Goal: Information Seeking & Learning: Learn about a topic

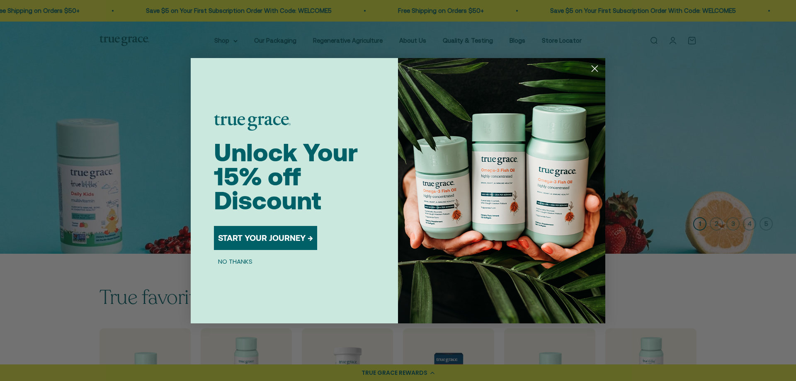
click at [231, 261] on button "NO THANKS" at bounding box center [235, 262] width 43 height 10
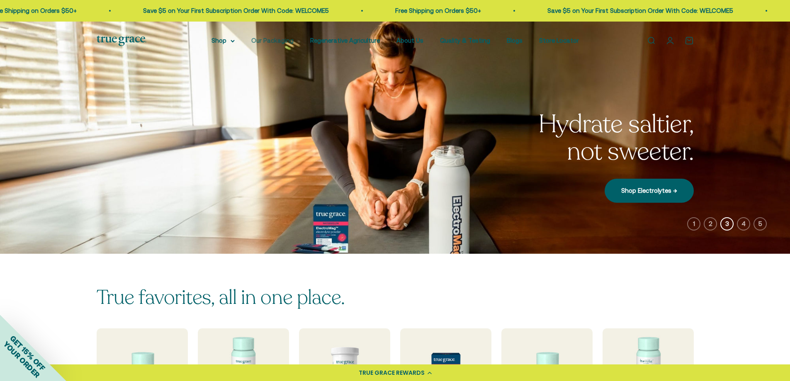
click at [280, 40] on link "Our Packaging" at bounding box center [272, 40] width 42 height 7
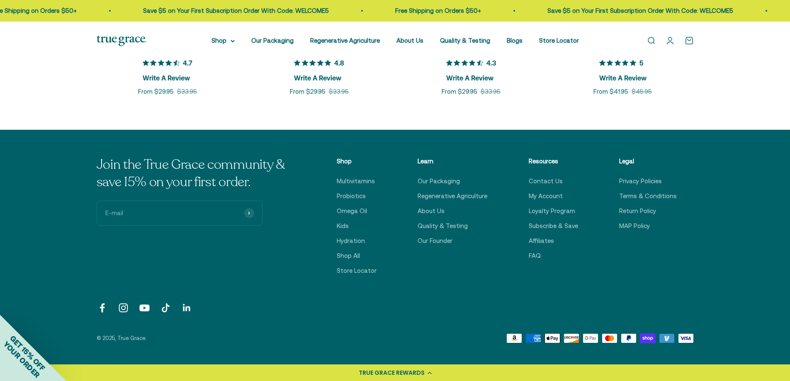
scroll to position [2280, 0]
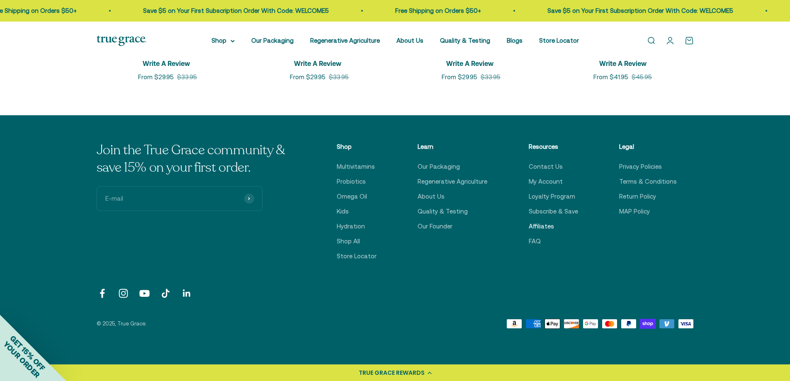
click at [547, 224] on link "Affiliates" at bounding box center [541, 226] width 25 height 10
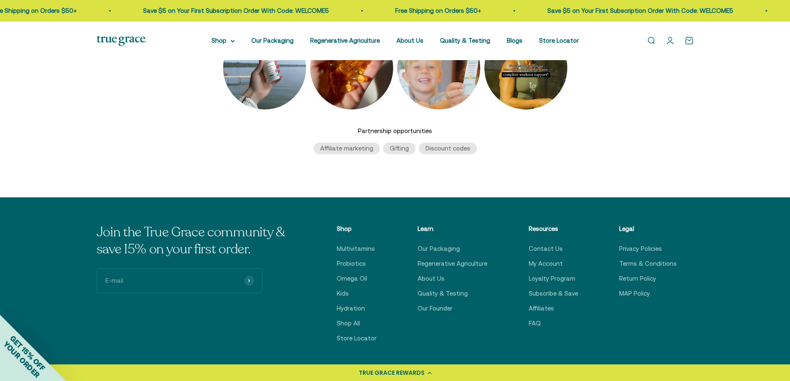
scroll to position [290, 0]
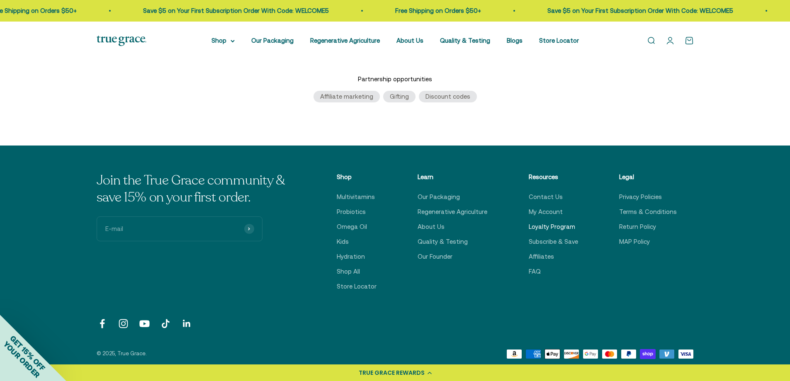
click at [560, 228] on link "Loyalty Program" at bounding box center [552, 227] width 46 height 10
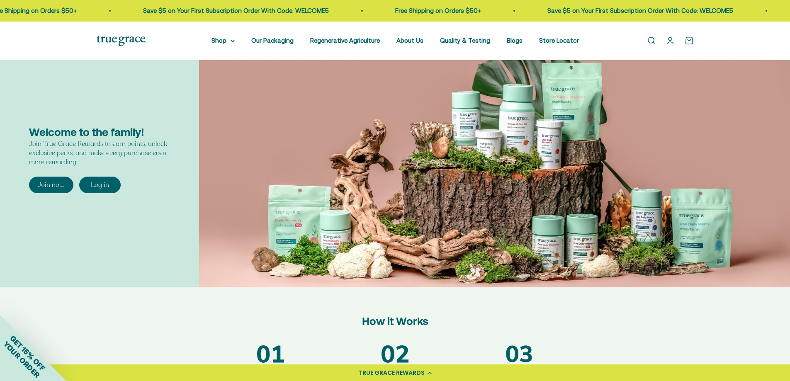
scroll to position [41, 0]
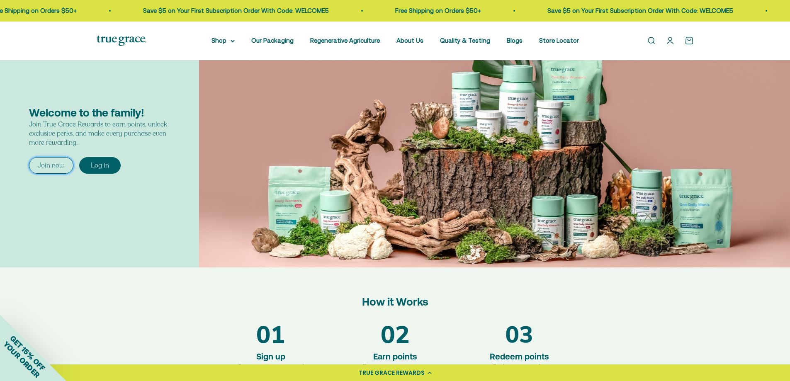
click at [44, 162] on div "Join now" at bounding box center [51, 165] width 27 height 9
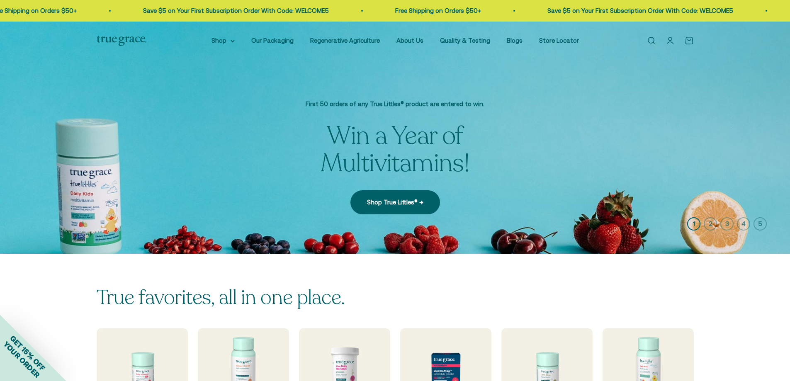
click at [403, 204] on link "Shop True Littles® →" at bounding box center [395, 202] width 90 height 24
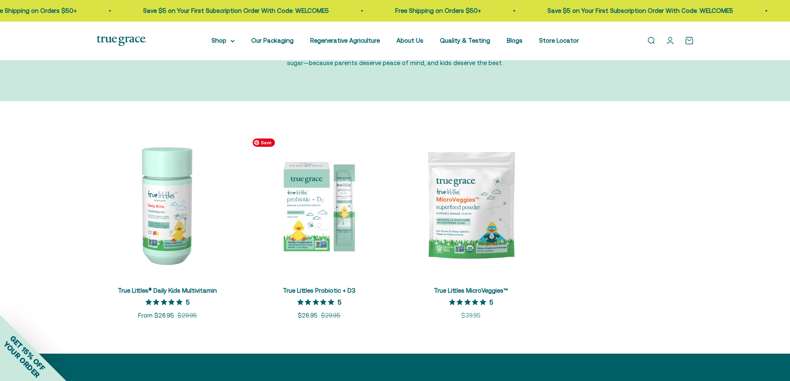
scroll to position [124, 0]
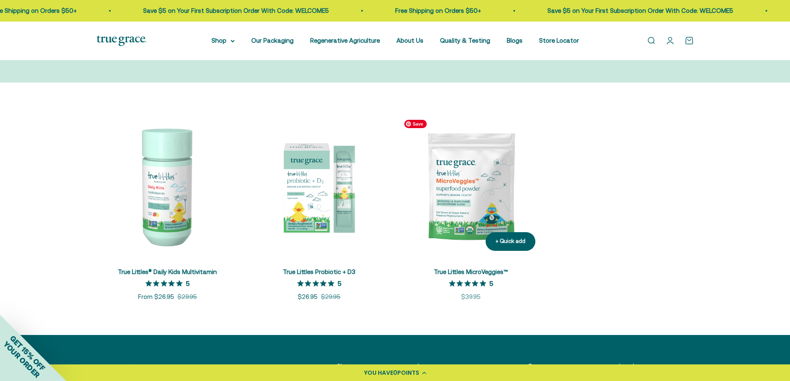
click at [453, 196] on img at bounding box center [471, 187] width 142 height 142
click at [310, 212] on img at bounding box center [319, 187] width 142 height 142
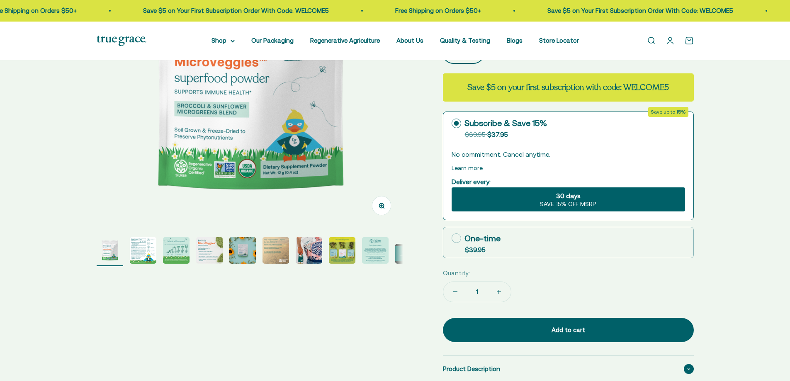
scroll to position [290, 0]
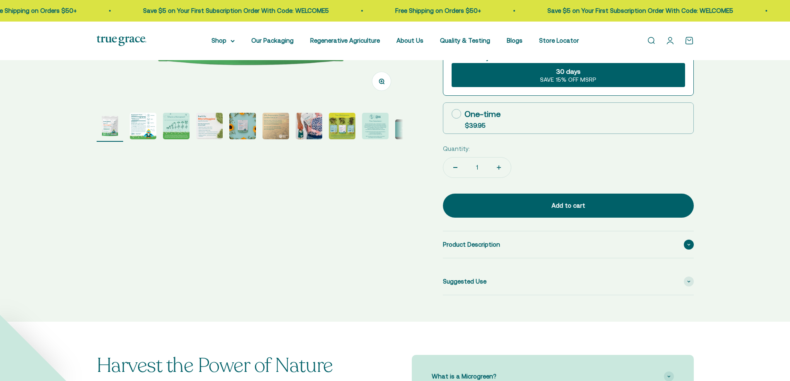
click at [497, 250] on div "Product Description" at bounding box center [568, 244] width 251 height 27
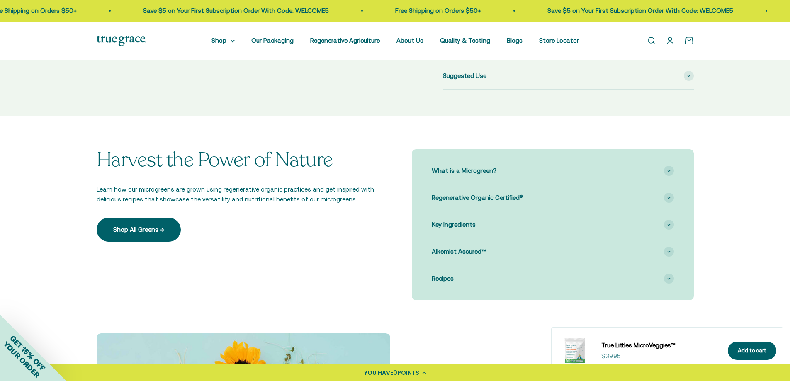
scroll to position [622, 0]
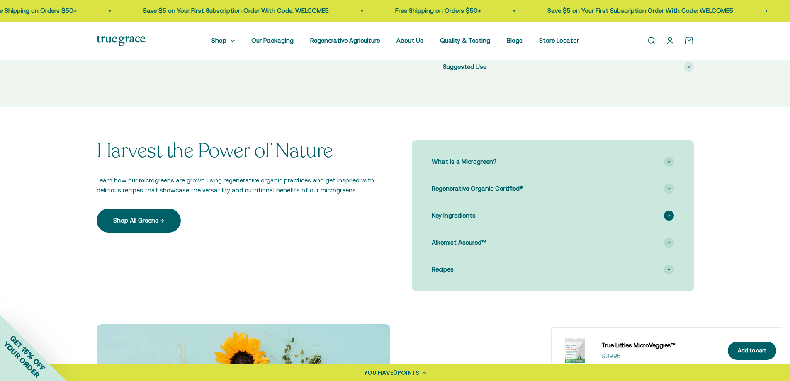
click at [472, 221] on div "Key Ingredients" at bounding box center [553, 215] width 242 height 27
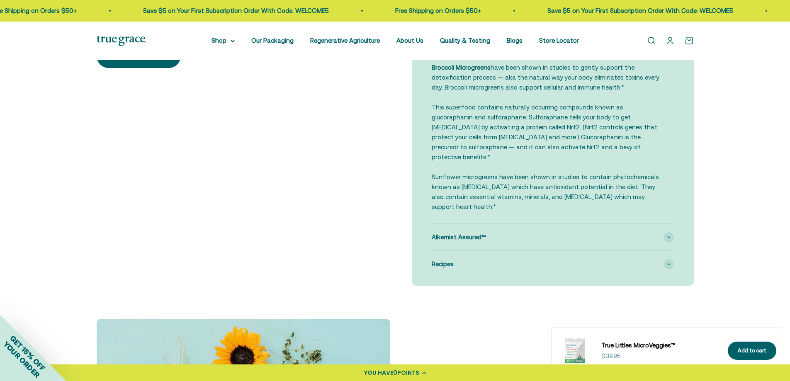
scroll to position [788, 0]
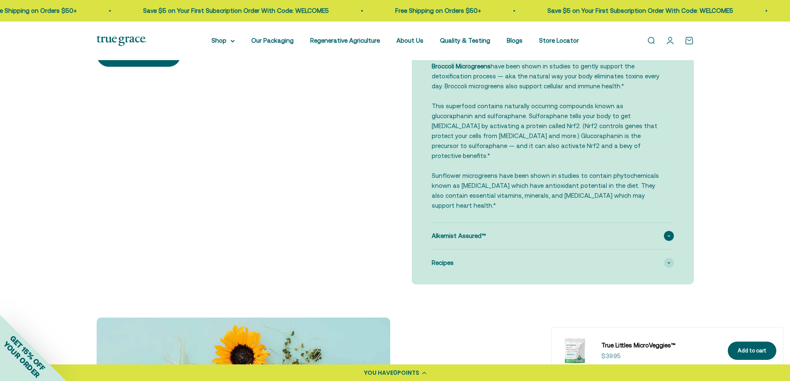
click at [551, 223] on div "Alkemist Assured™" at bounding box center [553, 236] width 242 height 27
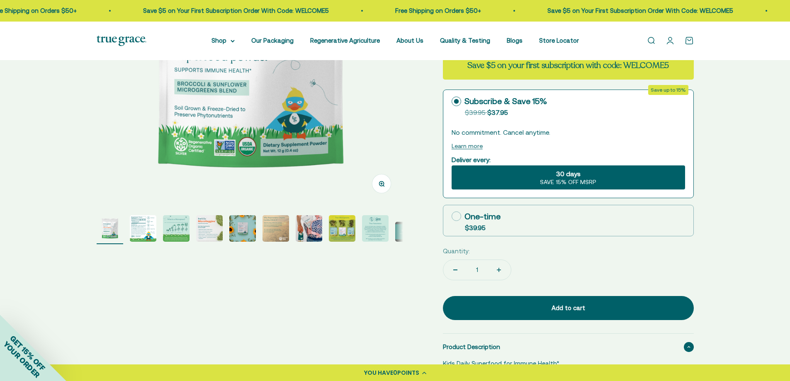
scroll to position [184, 0]
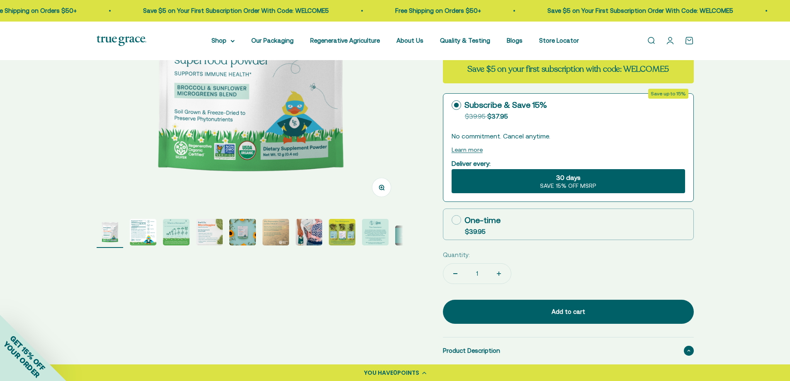
click at [131, 234] on img "Go to item 2" at bounding box center [143, 232] width 27 height 27
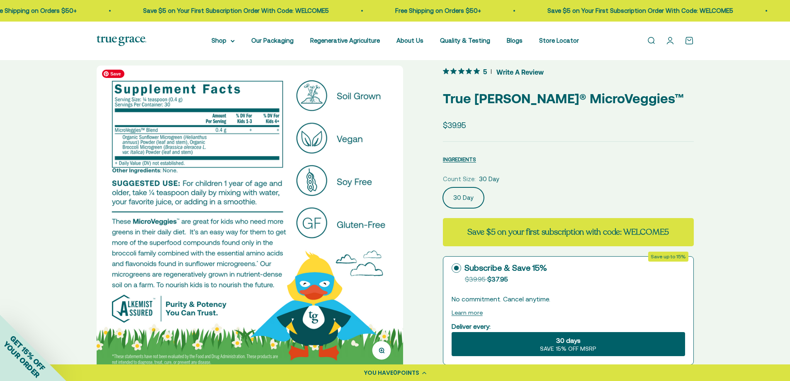
scroll to position [18, 0]
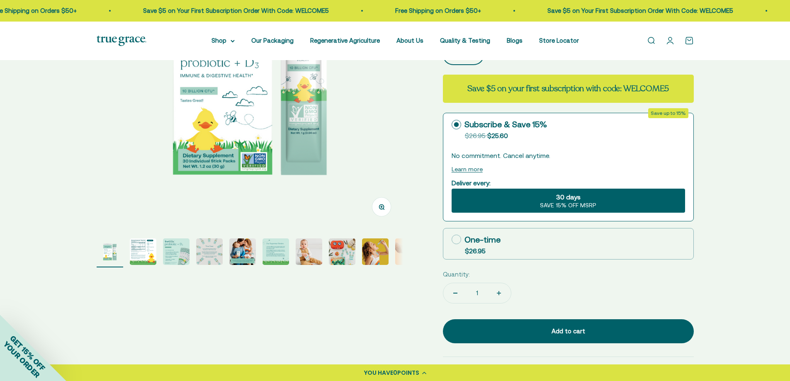
scroll to position [166, 0]
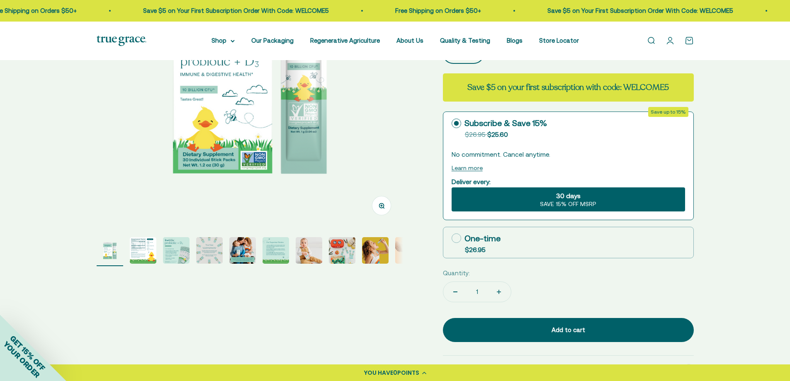
click at [137, 248] on img "Go to item 2" at bounding box center [143, 250] width 27 height 27
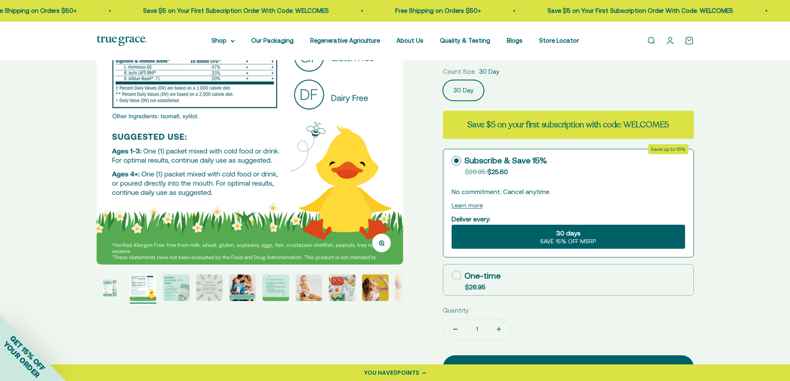
scroll to position [0, 0]
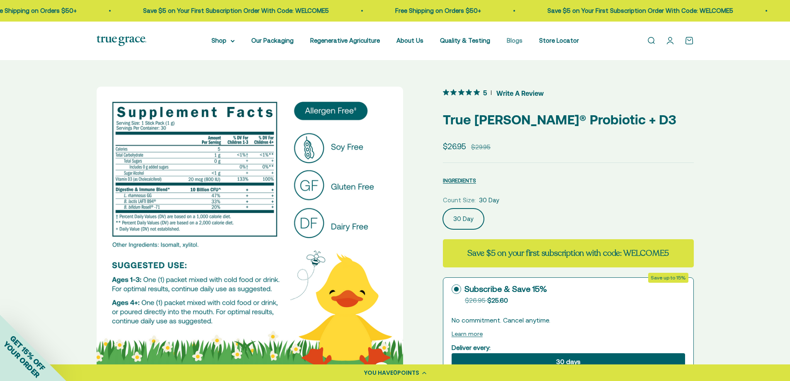
click at [515, 40] on link "Blogs" at bounding box center [515, 40] width 16 height 7
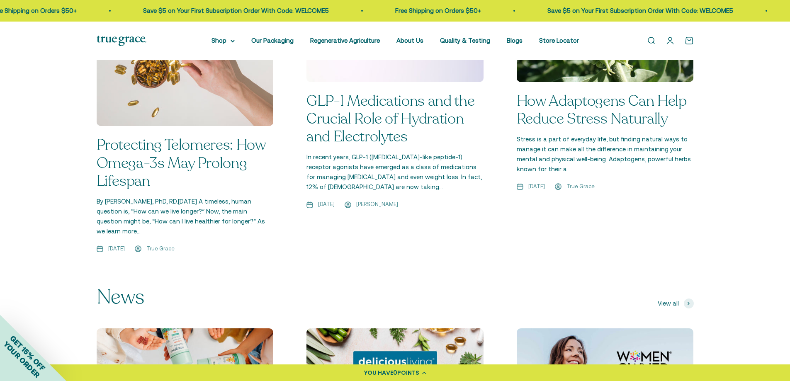
scroll to position [663, 0]
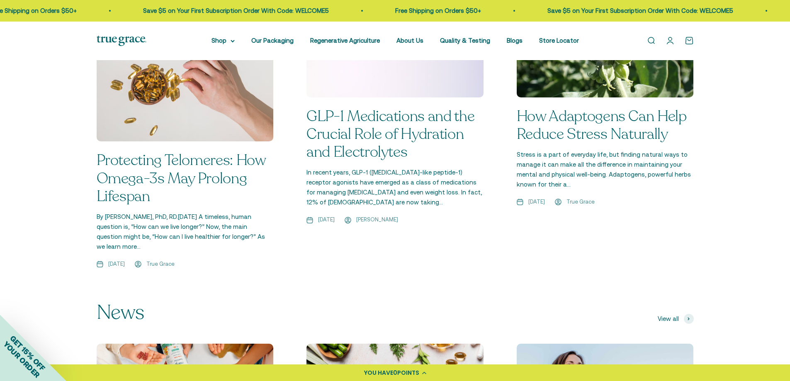
click at [184, 164] on link "Protecting Telomeres: How Omega-3s May Prolong Lifespan" at bounding box center [181, 178] width 169 height 56
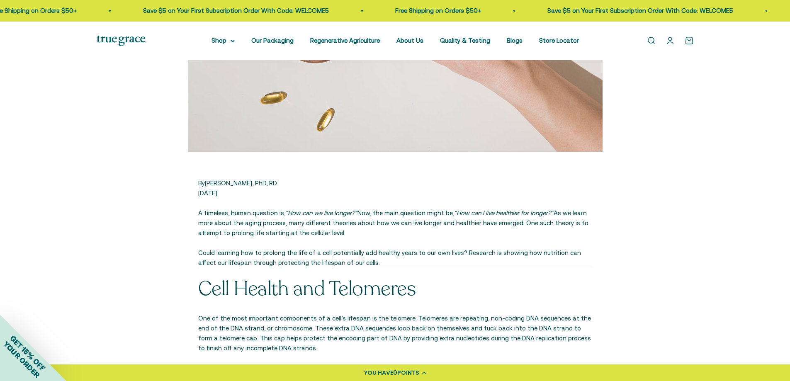
scroll to position [373, 0]
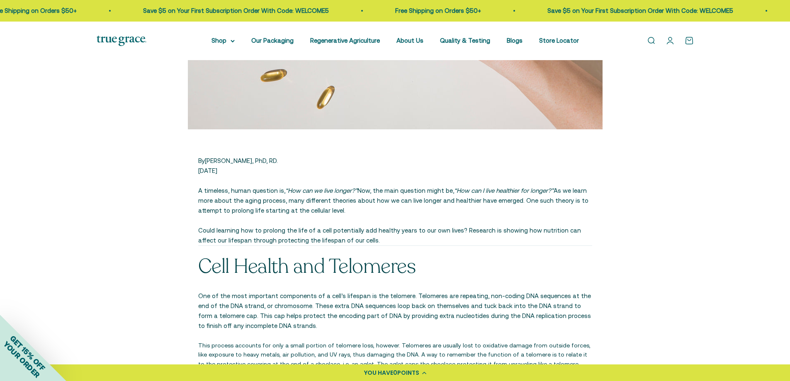
drag, startPoint x: 207, startPoint y: 160, endPoint x: 304, endPoint y: 166, distance: 96.8
click at [304, 166] on p "By Kristina Harris Jackson, PhD, RD. Aug 21st, 2025" at bounding box center [395, 166] width 394 height 20
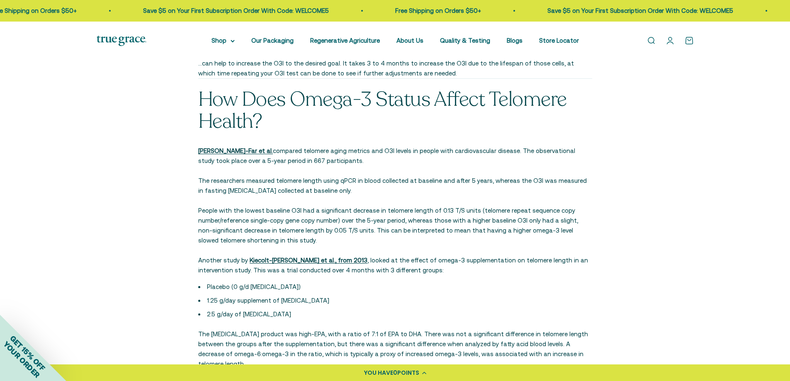
scroll to position [1451, 0]
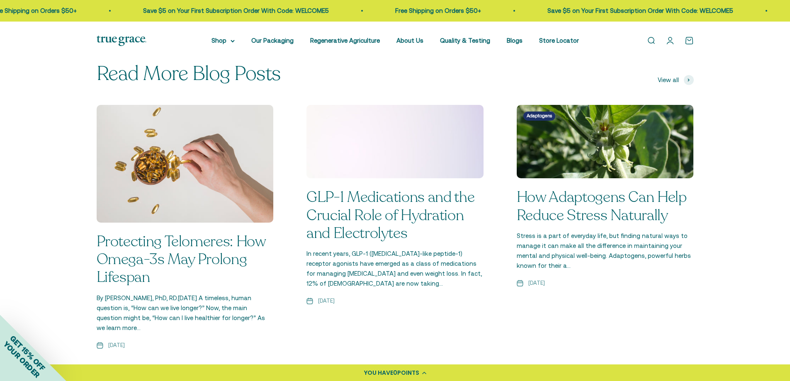
scroll to position [1036, 0]
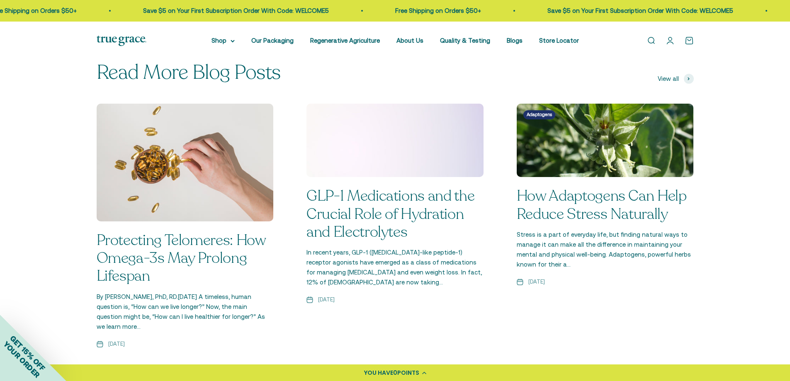
click at [563, 186] on link "How Adaptogens Can Help Reduce Stress Naturally" at bounding box center [601, 205] width 170 height 38
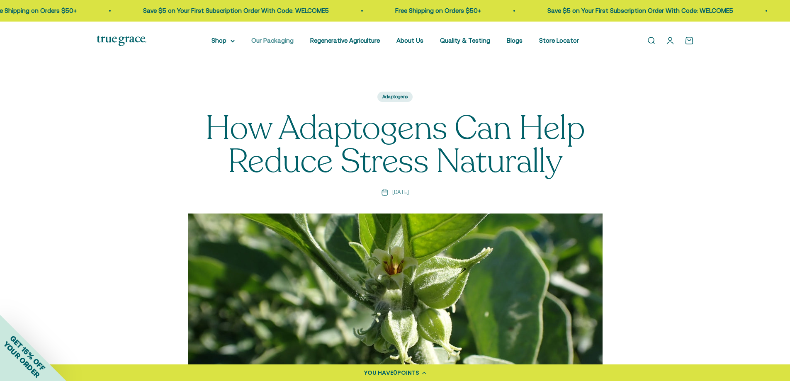
click at [276, 38] on link "Our Packaging" at bounding box center [272, 40] width 42 height 7
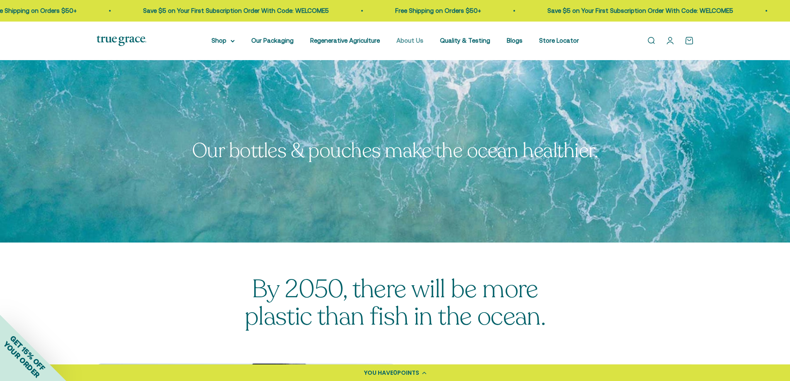
click at [422, 40] on link "About Us" at bounding box center [409, 40] width 27 height 7
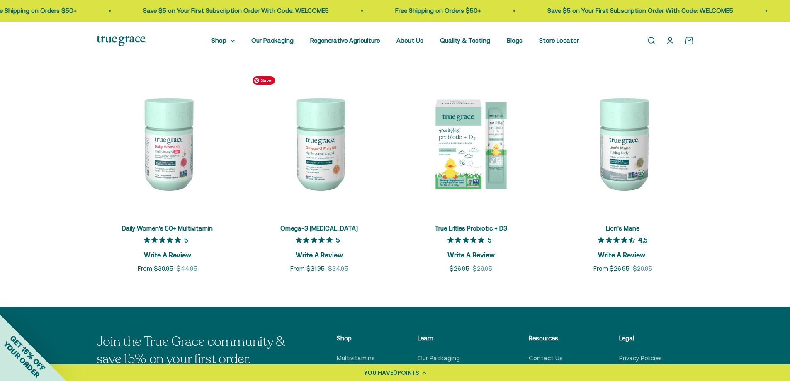
scroll to position [1865, 0]
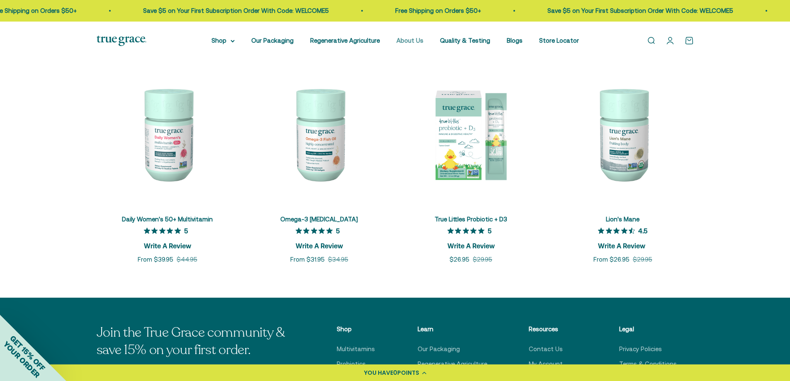
click at [404, 39] on link "About Us" at bounding box center [409, 40] width 27 height 7
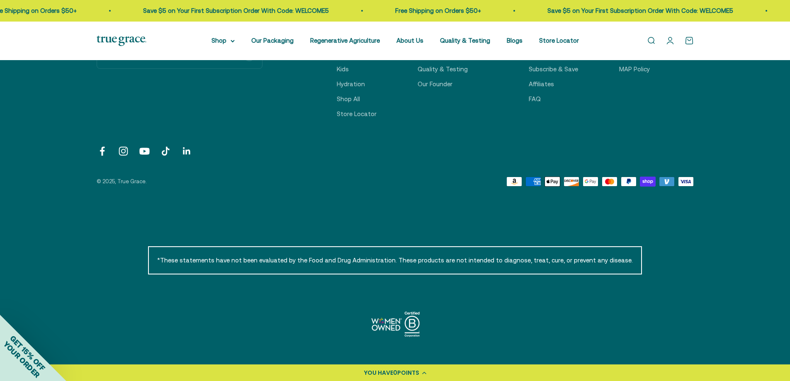
scroll to position [2193, 0]
